Goal: Task Accomplishment & Management: Manage account settings

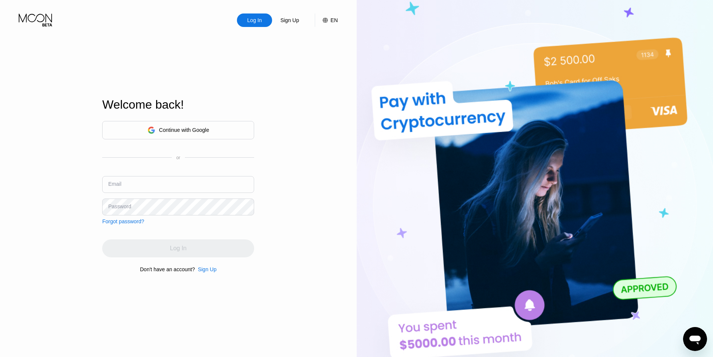
click at [161, 195] on div "Email" at bounding box center [178, 187] width 152 height 22
click at [166, 186] on input "text" at bounding box center [178, 184] width 152 height 17
paste input "[EMAIL_ADDRESS][DOMAIN_NAME]"
type input "[EMAIL_ADDRESS][DOMAIN_NAME]"
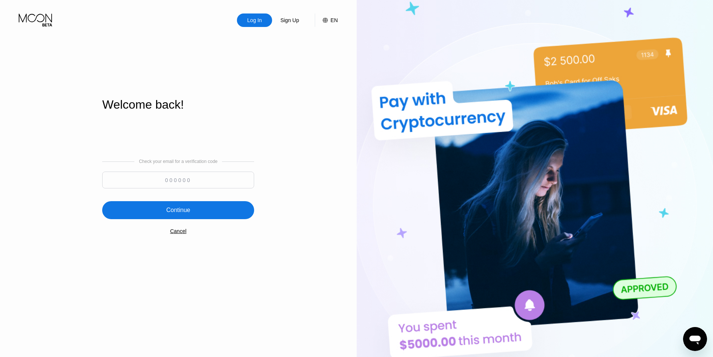
click at [199, 190] on div at bounding box center [178, 181] width 152 height 21
click at [199, 186] on input at bounding box center [178, 179] width 152 height 17
paste input "318301"
type input "318301"
click at [186, 209] on div "Continue" at bounding box center [178, 209] width 24 height 7
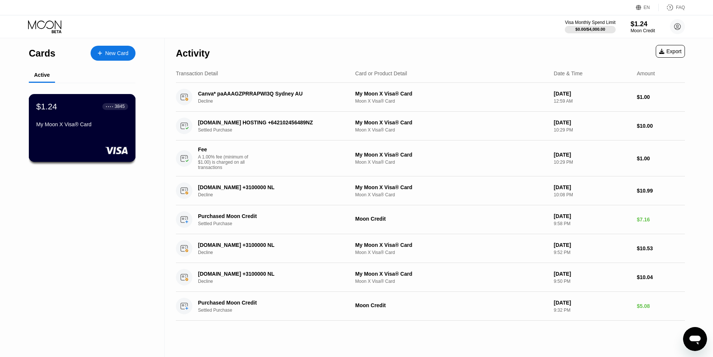
click at [59, 137] on div "$1.24 ● ● ● ● 3845 My Moon X Visa® Card" at bounding box center [82, 128] width 107 height 68
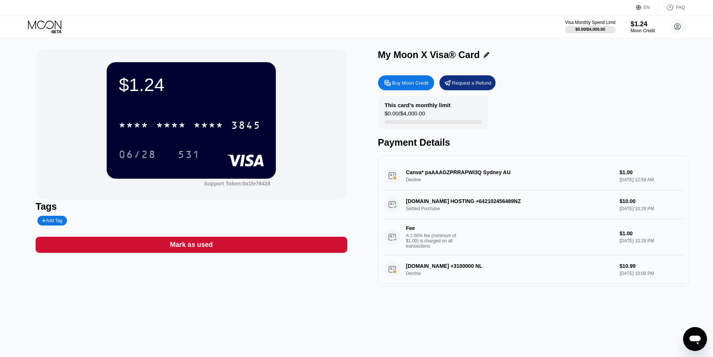
click at [177, 125] on div "* * * *" at bounding box center [171, 126] width 30 height 12
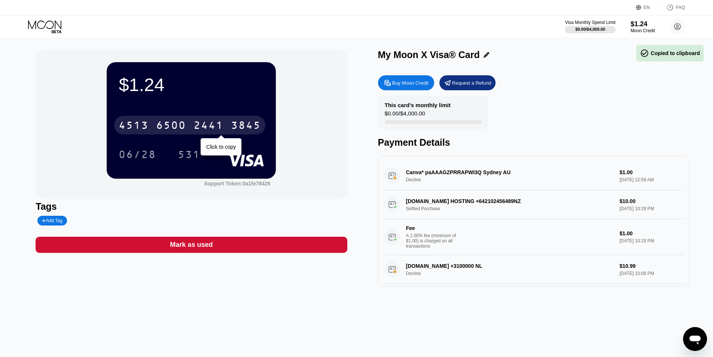
click at [159, 116] on div "[CREDIT_CARD_NUMBER] Click to copy" at bounding box center [191, 122] width 145 height 25
click at [171, 123] on div "6500" at bounding box center [171, 126] width 30 height 12
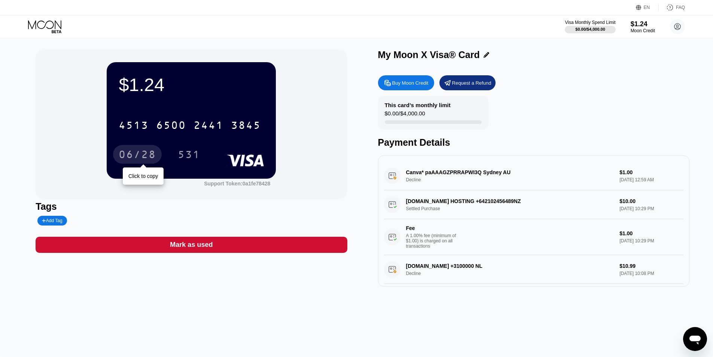
click at [137, 154] on div "06/28" at bounding box center [137, 155] width 37 height 12
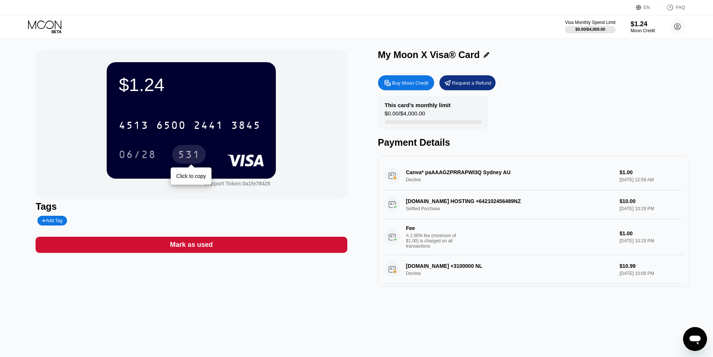
click at [187, 157] on div "531" at bounding box center [189, 155] width 22 height 12
